Goal: Task Accomplishment & Management: Manage account settings

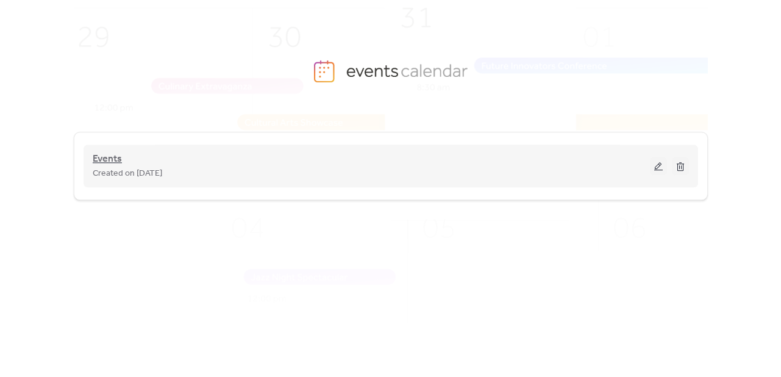
click at [100, 163] on span "Events" at bounding box center [107, 159] width 29 height 15
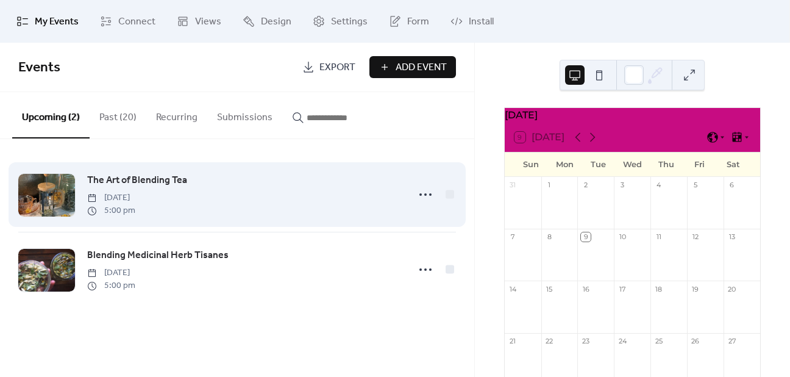
click at [173, 181] on span "The Art of Blending Tea" at bounding box center [137, 180] width 100 height 15
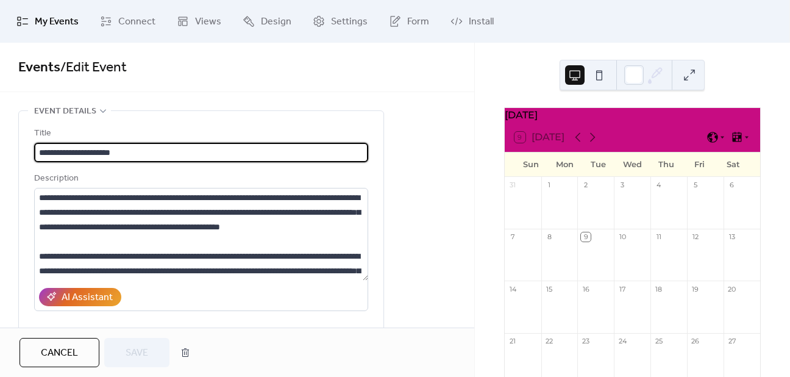
drag, startPoint x: 154, startPoint y: 151, endPoint x: -39, endPoint y: 145, distance: 193.4
click at [0, 145] on html "**********" at bounding box center [395, 188] width 790 height 377
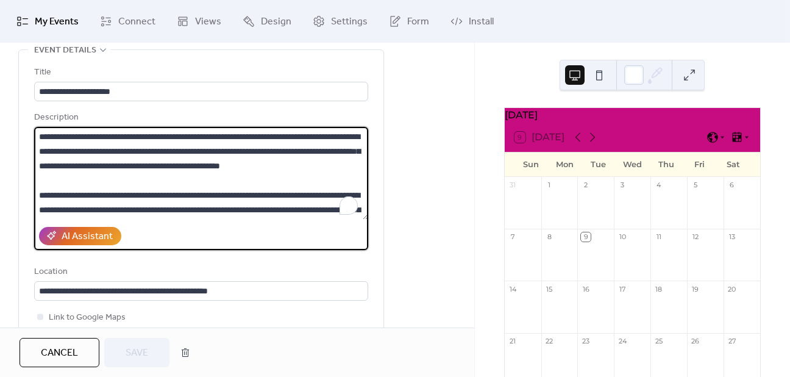
drag, startPoint x: 337, startPoint y: 209, endPoint x: 16, endPoint y: 117, distance: 333.6
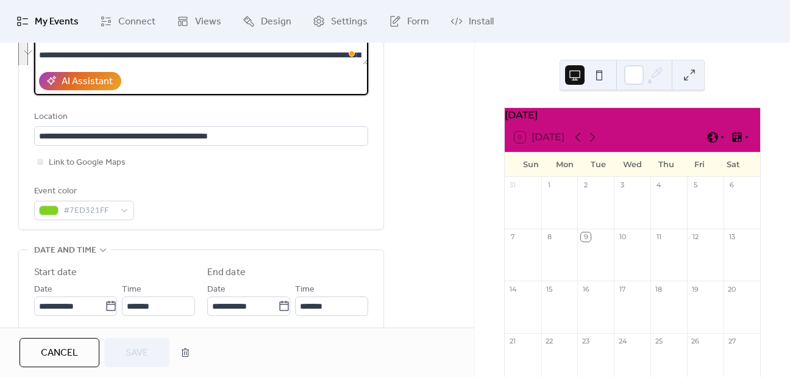
scroll to position [244, 0]
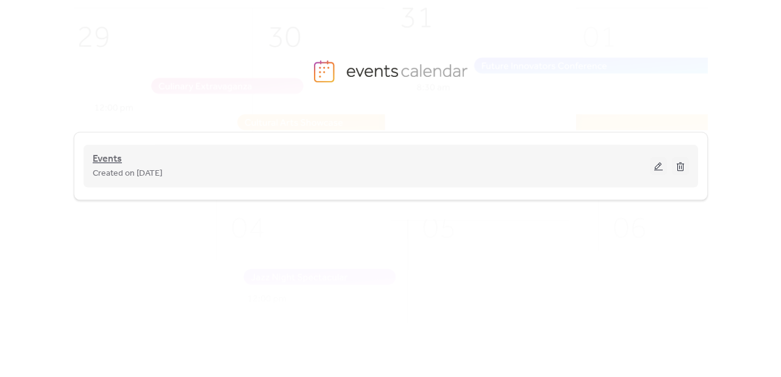
click at [118, 161] on span "Events" at bounding box center [107, 159] width 29 height 15
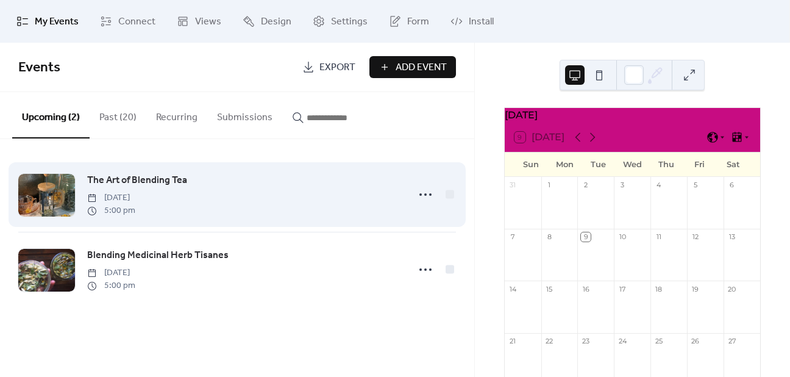
click at [121, 179] on span "The Art of Blending Tea" at bounding box center [137, 180] width 100 height 15
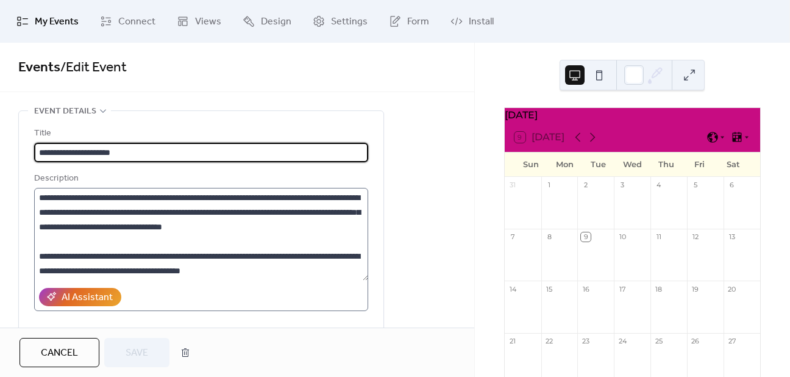
scroll to position [73, 0]
